Goal: Task Accomplishment & Management: Use online tool/utility

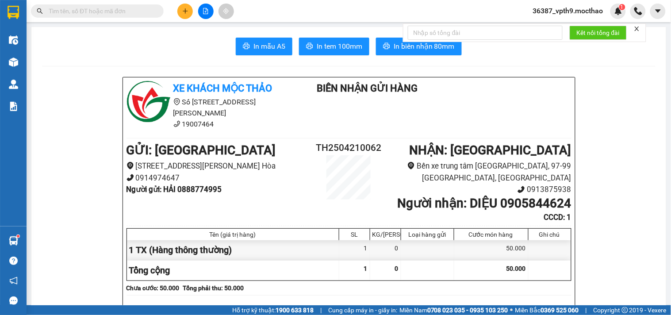
click at [133, 14] on input "text" at bounding box center [101, 11] width 104 height 10
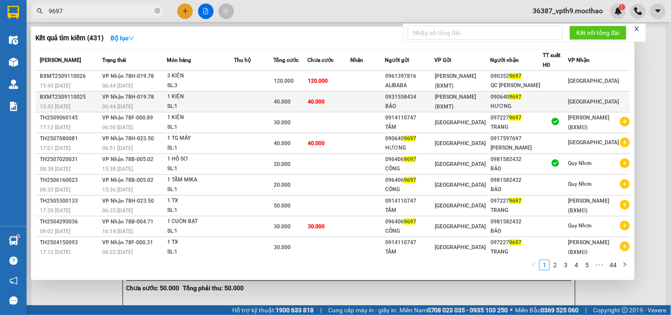
type input "9697"
click at [560, 101] on div at bounding box center [555, 101] width 24 height 9
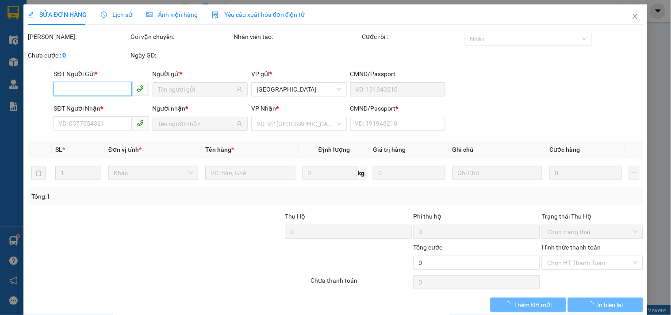
type input "0931558434"
type input "BẢO"
type input "0906409697"
type input "HƯƠNG"
type input "0"
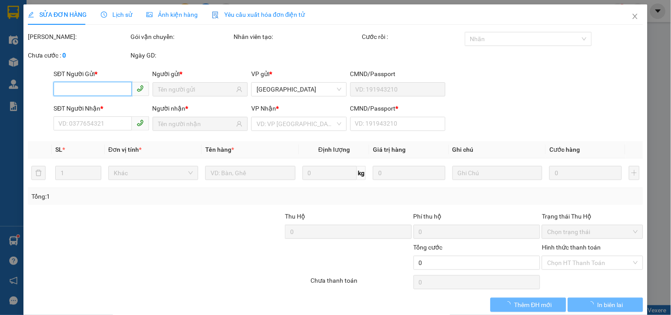
type input "40.000"
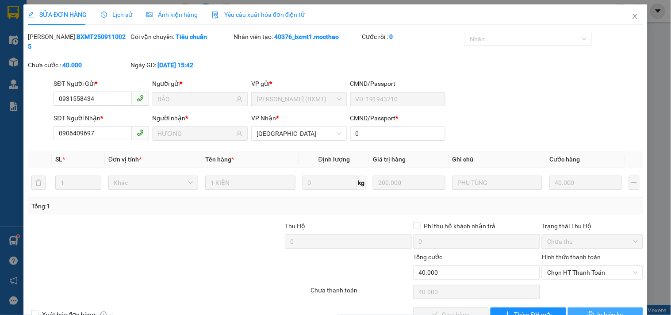
click at [598, 310] on span "In biên lai" at bounding box center [611, 315] width 26 height 10
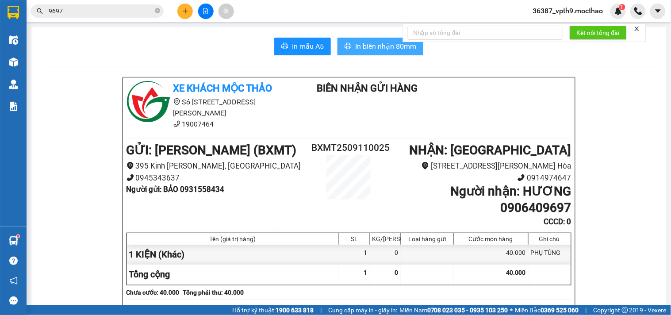
click at [395, 46] on span "In biên nhận 80mm" at bounding box center [385, 46] width 61 height 11
